Goal: Task Accomplishment & Management: Manage account settings

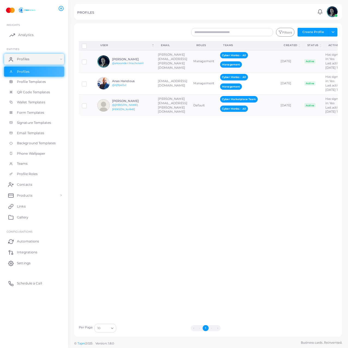
click at [29, 31] on link "Analytics" at bounding box center [34, 34] width 60 height 11
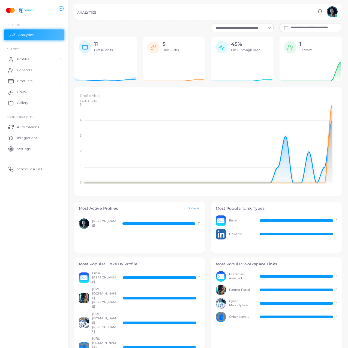
scroll to position [105, 260]
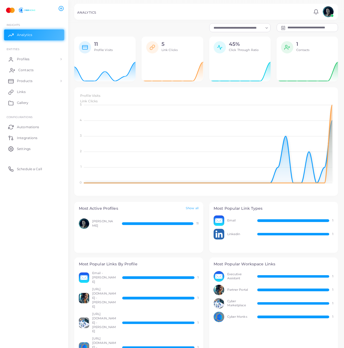
click at [50, 65] on link "Contacts" at bounding box center [34, 70] width 60 height 11
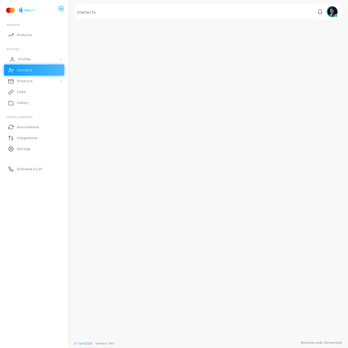
click at [50, 62] on link "Profiles" at bounding box center [34, 59] width 60 height 11
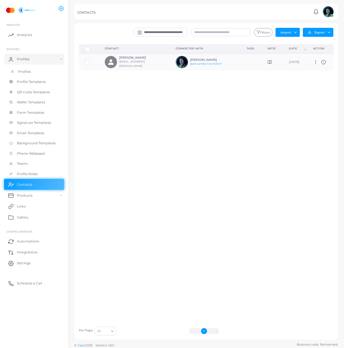
click at [47, 69] on link "Profiles" at bounding box center [34, 72] width 60 height 10
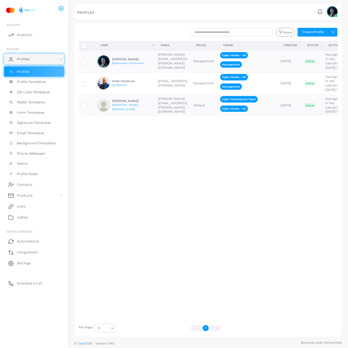
click at [277, 222] on div "Disconnect Profiles Delete Profile Show Selections Download QRs User (Click to …" at bounding box center [208, 181] width 265 height 280
click at [109, 280] on div "Disconnect Profiles Delete Profile Show Selections Download QRs User (Click to …" at bounding box center [208, 181] width 265 height 280
click at [106, 330] on input "Search for option" at bounding box center [103, 329] width 12 height 6
click at [137, 227] on div "Disconnect Profiles Delete Profile Show Selections Download QRs User (Click to …" at bounding box center [208, 181] width 265 height 280
click at [209, 171] on div "Disconnect Profiles Delete Profile Show Selections Download QRs User (Click to …" at bounding box center [208, 181] width 265 height 280
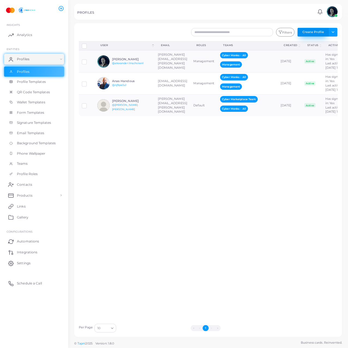
click at [318, 32] on button "Create Profile" at bounding box center [313, 32] width 31 height 9
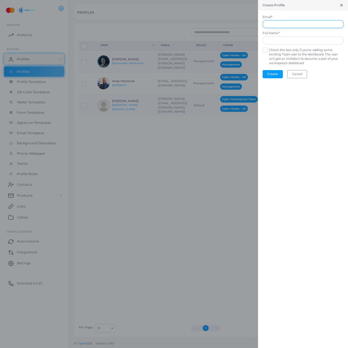
click at [310, 24] on input "Email *" at bounding box center [303, 24] width 81 height 8
click at [168, 232] on div at bounding box center [174, 174] width 348 height 348
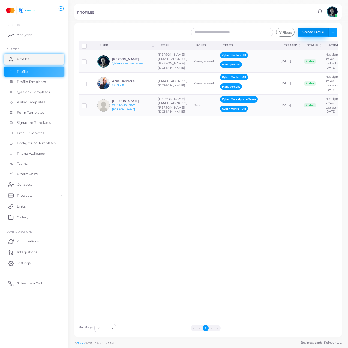
click at [317, 32] on button "Create Profile" at bounding box center [313, 32] width 31 height 9
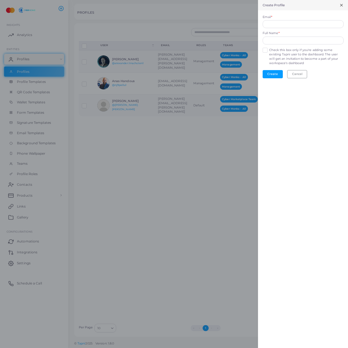
click at [303, 29] on form "Email * Full Name * Check this box only if you're adding some existing Tapni us…" at bounding box center [303, 46] width 90 height 72
click at [302, 26] on input "Email *" at bounding box center [303, 24] width 81 height 8
paste input "**********"
type input "**********"
click at [309, 8] on div "Create Profile" at bounding box center [303, 5] width 90 height 10
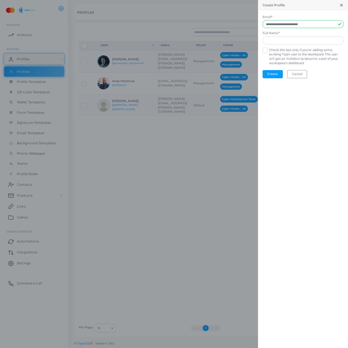
click at [299, 35] on div "Full Name *" at bounding box center [303, 37] width 81 height 13
click at [299, 38] on input "text" at bounding box center [303, 41] width 81 height 8
click at [299, 41] on input "text" at bounding box center [303, 41] width 81 height 8
type input "**********"
click at [286, 137] on div "**********" at bounding box center [303, 174] width 90 height 348
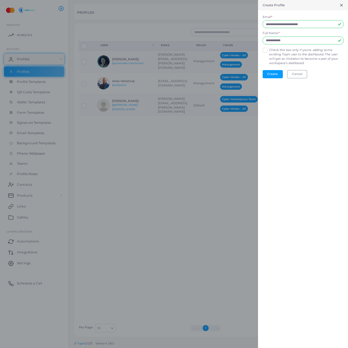
click at [286, 52] on label "Check this box only if you're adding some existing Tapni user to the dashboard.…" at bounding box center [307, 56] width 74 height 17
click at [280, 76] on button "Create" at bounding box center [273, 74] width 20 height 8
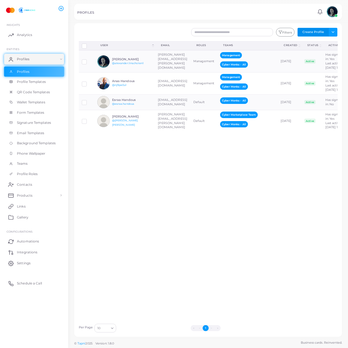
click at [306, 34] on button "Create Profile" at bounding box center [313, 32] width 31 height 9
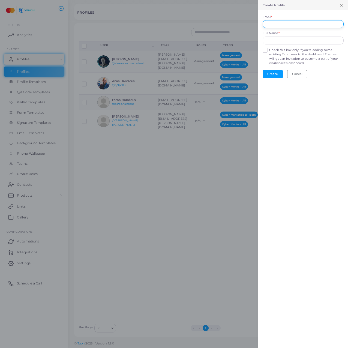
click at [271, 23] on input "Email *" at bounding box center [303, 24] width 81 height 8
paste input "**********"
type input "**********"
click at [300, 46] on form "**********" at bounding box center [303, 46] width 90 height 72
click at [298, 43] on input "text" at bounding box center [303, 41] width 81 height 8
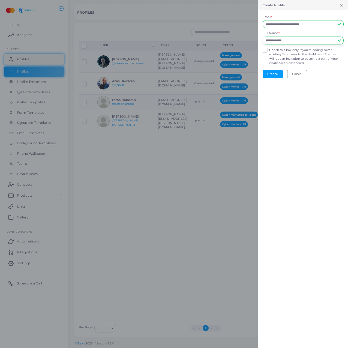
type input "**********"
click at [284, 99] on div "**********" at bounding box center [303, 174] width 90 height 348
click at [276, 58] on label "Check this box only if you're adding some existing Tapni user to the dashboard.…" at bounding box center [307, 56] width 74 height 17
click at [276, 75] on button "Create" at bounding box center [273, 74] width 20 height 8
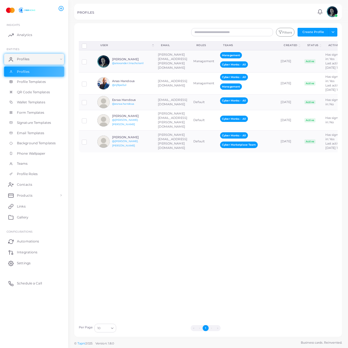
click at [248, 215] on div "Disconnect Profiles Delete Profile Show Selections Download QRs User (Click to …" at bounding box center [208, 181] width 265 height 280
click at [88, 101] on label at bounding box center [88, 101] width 0 height 0
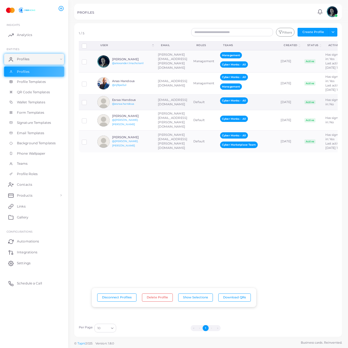
click at [157, 110] on td "[EMAIL_ADDRESS][DOMAIN_NAME]" at bounding box center [173, 102] width 36 height 16
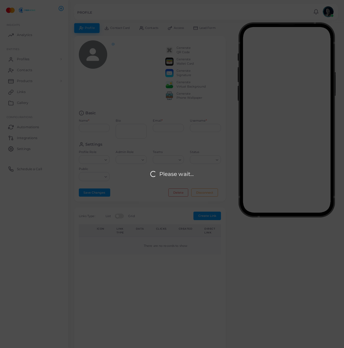
type input "**********"
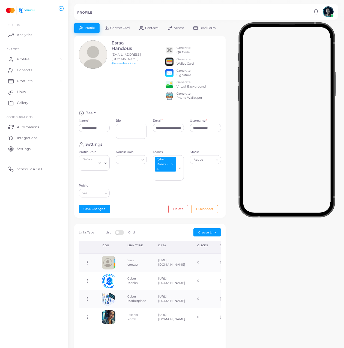
click at [182, 179] on div "Loading..." at bounding box center [180, 167] width 7 height 23
click at [180, 199] on li "Management" at bounding box center [175, 196] width 44 height 8
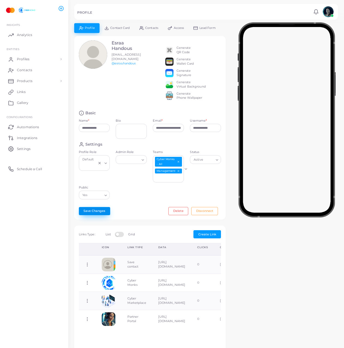
click at [88, 215] on button "Save Changes" at bounding box center [94, 211] width 31 height 8
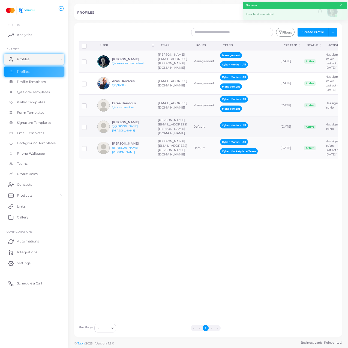
click at [139, 133] on div "[PERSON_NAME] @[PERSON_NAME].[PERSON_NAME]" at bounding box center [124, 127] width 55 height 12
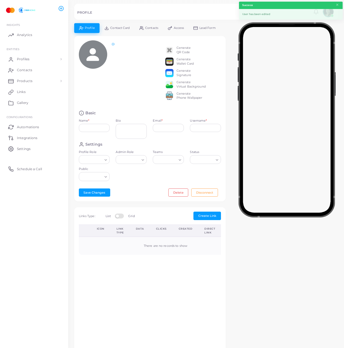
type input "**********"
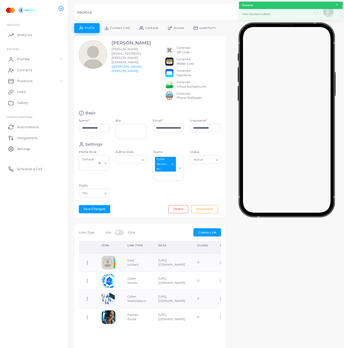
click at [187, 179] on div "Teams Cyber Monks - All Loading..." at bounding box center [168, 167] width 37 height 34
click at [181, 179] on div "Loading..." at bounding box center [180, 167] width 7 height 23
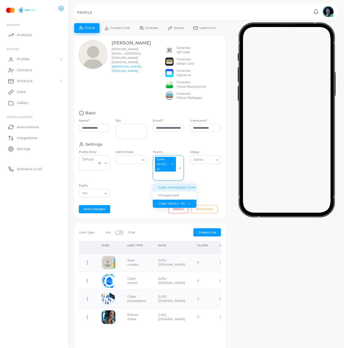
click at [175, 190] on li "Cyber Marketplace Team" at bounding box center [175, 188] width 44 height 8
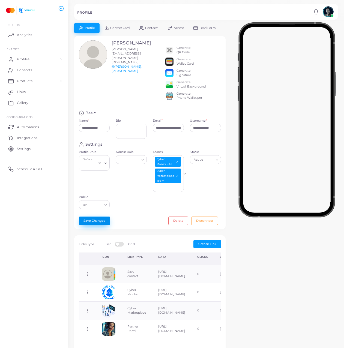
click at [90, 224] on button "Save Changes" at bounding box center [94, 221] width 31 height 8
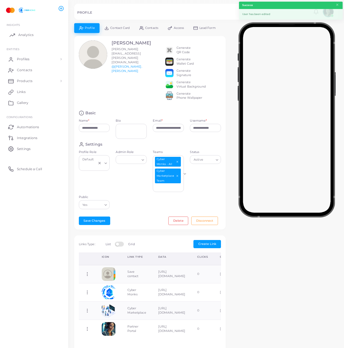
click at [33, 39] on link "Analytics" at bounding box center [34, 34] width 60 height 11
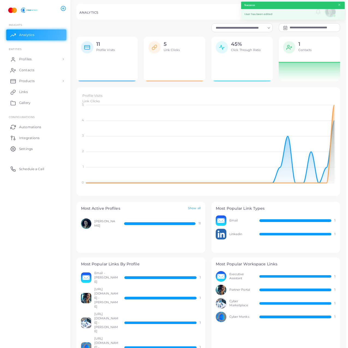
scroll to position [105, 260]
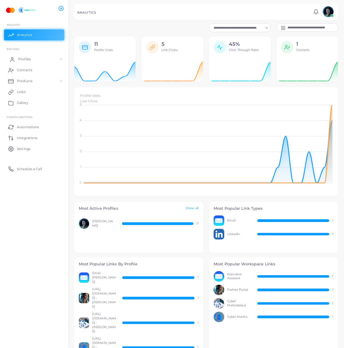
click at [24, 59] on span "Profiles" at bounding box center [24, 59] width 13 height 5
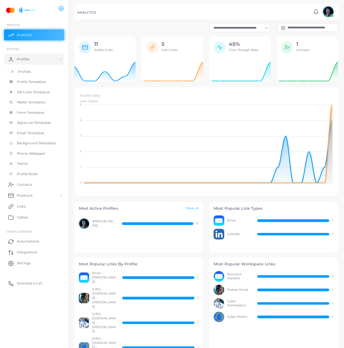
click at [32, 71] on link "Profiles" at bounding box center [34, 72] width 60 height 10
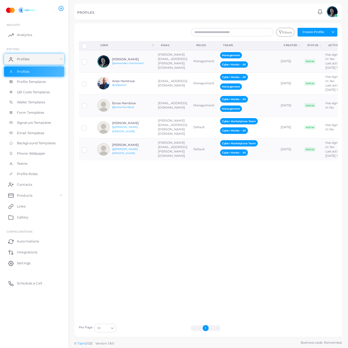
click at [159, 203] on div "Disconnect Profiles Delete Profile Show Selections Download QRs User (Click to …" at bounding box center [208, 181] width 265 height 280
click at [226, 248] on div "Disconnect Profiles Delete Profile Show Selections Download QRs User (Click to …" at bounding box center [208, 181] width 265 height 280
click at [192, 241] on div "Disconnect Profiles Delete Profile Show Selections Download QRs User (Click to …" at bounding box center [208, 181] width 265 height 280
click at [234, 288] on div "Disconnect Profiles Delete Profile Show Selections Download QRs User (Click to …" at bounding box center [208, 181] width 265 height 280
click at [232, 15] on div "PROFILES" at bounding box center [196, 13] width 239 height 5
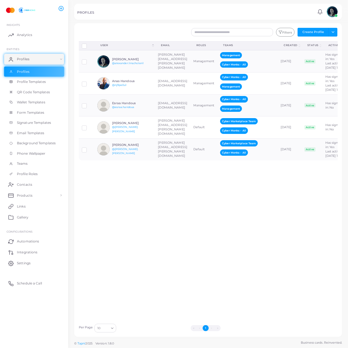
click at [197, 212] on div "Disconnect Profiles Delete Profile Show Selections Download QRs User (Click to …" at bounding box center [208, 181] width 265 height 280
click at [111, 203] on div "Disconnect Profiles Delete Profile Show Selections Download QRs User (Click to …" at bounding box center [208, 181] width 265 height 280
click at [33, 100] on span "Wallet Templates" at bounding box center [32, 102] width 28 height 5
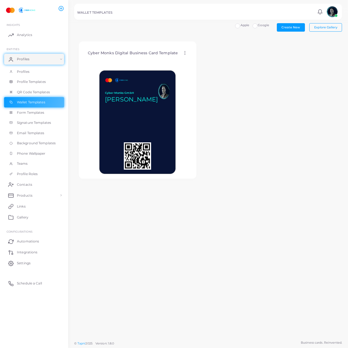
click at [162, 269] on div "Create New Explore Gallery Apple Google Cyber Monks Digital Business Card Templ…" at bounding box center [208, 169] width 280 height 338
click at [28, 115] on span "Form Templates" at bounding box center [32, 112] width 28 height 5
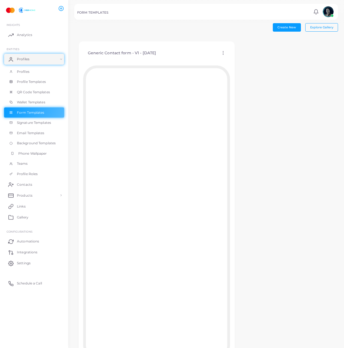
click at [40, 158] on link "Phone Wallpaper" at bounding box center [34, 154] width 60 height 10
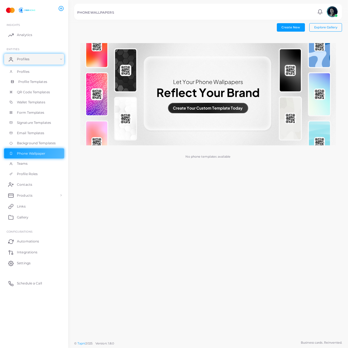
click at [34, 80] on link "Profile Templates" at bounding box center [34, 82] width 60 height 10
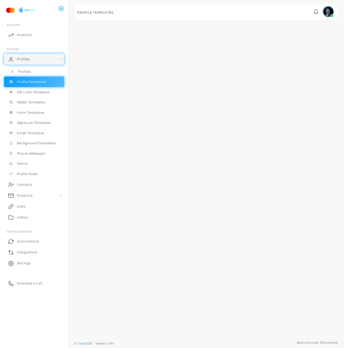
click at [29, 70] on span "Profiles" at bounding box center [24, 71] width 13 height 5
